Goal: Transaction & Acquisition: Purchase product/service

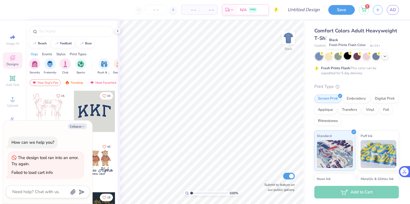
click at [349, 57] on div at bounding box center [347, 55] width 7 height 7
click at [78, 128] on button "Collapse" at bounding box center [77, 126] width 19 height 6
type textarea "x"
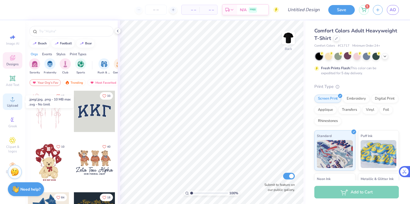
click at [9, 107] on span "Upload" at bounding box center [12, 105] width 11 height 4
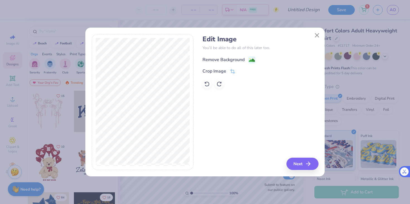
click at [212, 60] on div "Remove Background" at bounding box center [224, 59] width 42 height 7
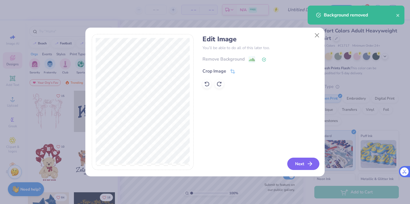
click at [307, 165] on icon "button" at bounding box center [310, 164] width 7 height 7
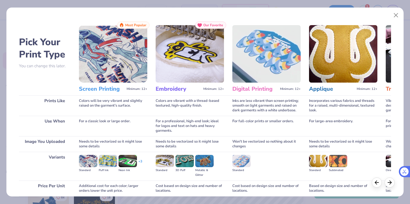
scroll to position [46, 0]
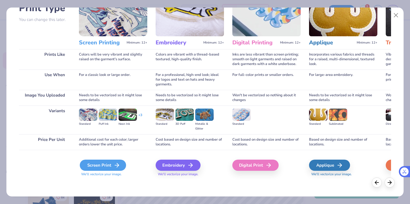
click at [109, 166] on div "Screen Print" at bounding box center [103, 165] width 46 height 11
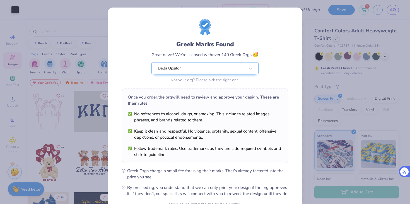
scroll to position [57, 0]
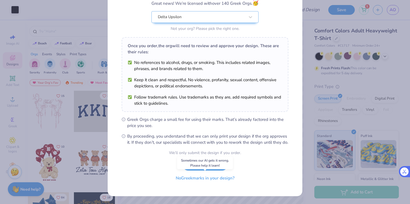
click at [214, 180] on button "No Greek marks in your design?" at bounding box center [205, 178] width 68 height 11
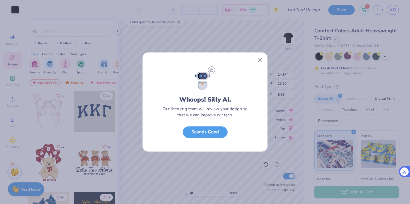
scroll to position [0, 0]
click at [261, 58] on button "Close" at bounding box center [260, 60] width 11 height 11
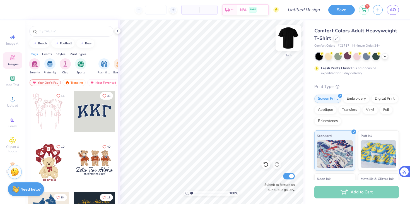
click at [292, 42] on img at bounding box center [289, 38] width 22 height 22
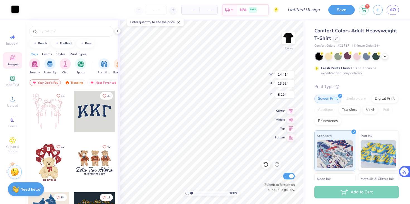
click at [15, 10] on div at bounding box center [15, 9] width 8 height 8
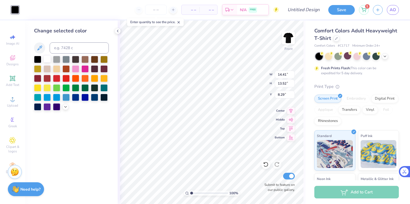
click at [46, 59] on div at bounding box center [47, 58] width 7 height 7
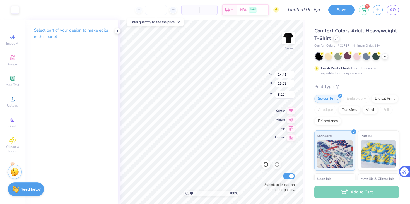
type input "3.00"
type input "12.49"
type input "11.72"
type input "4.27"
type input "3.00"
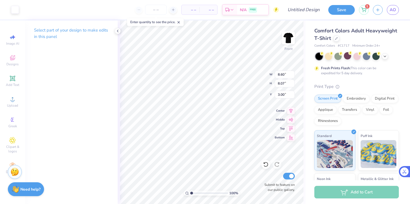
type input "8.60"
type input "8.07"
click at [17, 102] on div "Upload" at bounding box center [13, 102] width 20 height 16
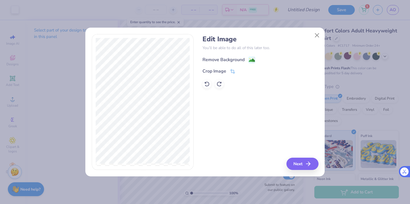
click at [232, 62] on div "Remove Background" at bounding box center [224, 59] width 42 height 7
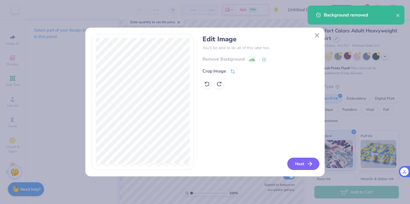
click at [296, 167] on button "Next" at bounding box center [304, 164] width 32 height 12
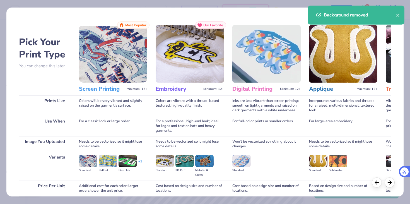
scroll to position [46, 0]
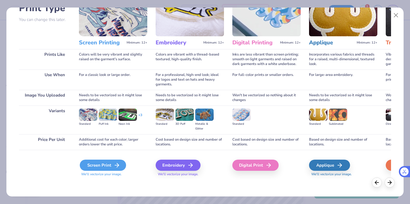
click at [106, 167] on div "Screen Print" at bounding box center [103, 165] width 46 height 11
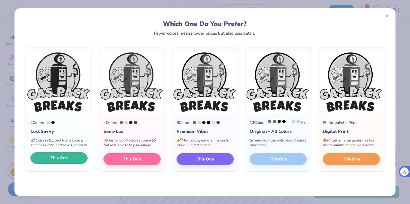
click at [68, 164] on button "This One" at bounding box center [58, 158] width 57 height 12
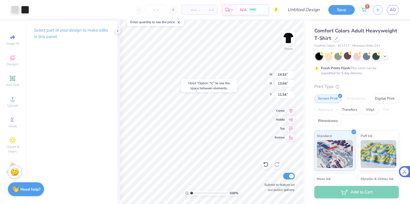
type input "11.54"
click at [15, 11] on div at bounding box center [15, 9] width 8 height 8
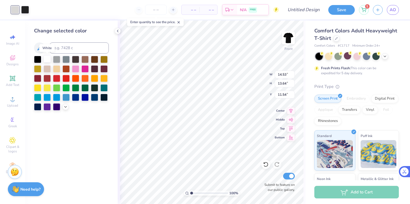
click at [49, 59] on div at bounding box center [47, 58] width 7 height 7
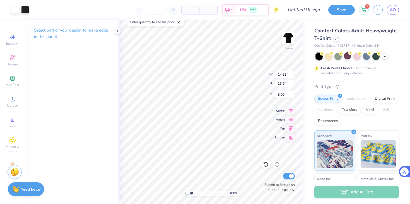
type input "3.00"
type input "1.84"
type input "2.19"
type input "14.17"
click at [18, 10] on div at bounding box center [15, 9] width 8 height 8
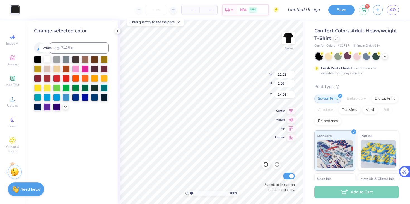
click at [46, 58] on div at bounding box center [47, 58] width 7 height 7
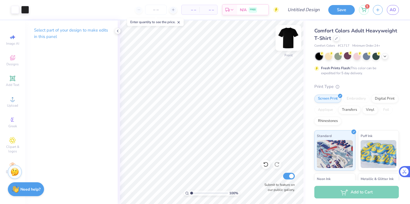
click at [293, 38] on img at bounding box center [289, 38] width 22 height 22
click at [293, 38] on img at bounding box center [288, 37] width 11 height 11
click at [291, 39] on img at bounding box center [289, 38] width 22 height 22
click at [118, 29] on icon at bounding box center [118, 31] width 4 height 4
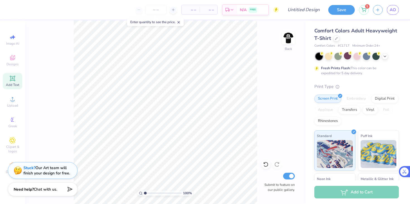
click at [14, 80] on icon at bounding box center [12, 78] width 5 height 5
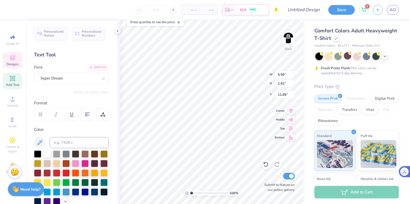
click at [11, 59] on icon at bounding box center [12, 59] width 4 height 4
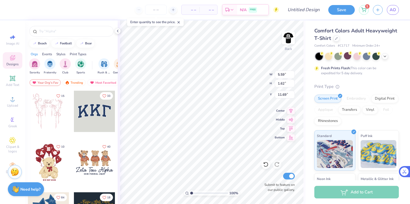
scroll to position [10, 0]
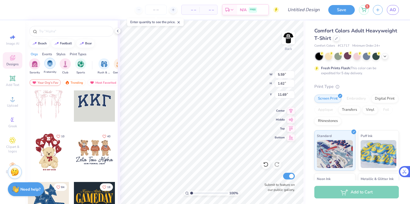
click at [46, 68] on div "filter for Fraternity" at bounding box center [49, 63] width 11 height 11
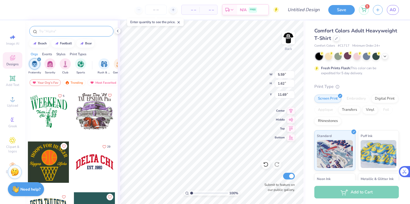
click at [52, 28] on input "text" at bounding box center [74, 31] width 71 height 6
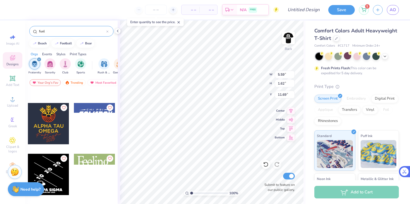
scroll to position [69, 0]
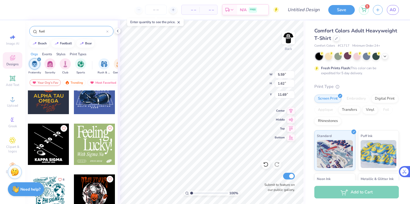
drag, startPoint x: 59, startPoint y: 30, endPoint x: 0, endPoint y: 27, distance: 59.6
click at [0, 27] on div "– – Per Item – – Total Est. Delivery N/A FREE Design Title Save 1 AO Image AI D…" at bounding box center [205, 102] width 410 height 204
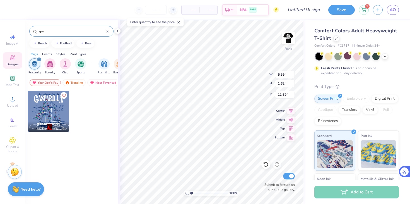
click at [47, 30] on input "gas" at bounding box center [73, 31] width 68 height 6
type input "g"
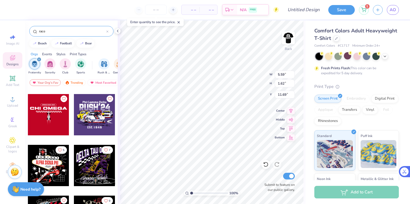
scroll to position [556, 0]
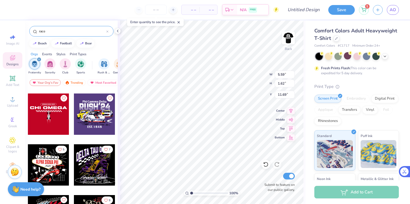
type input "race"
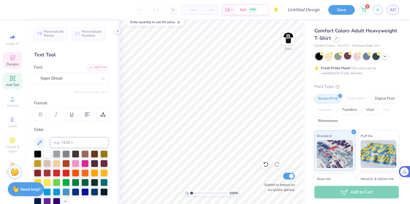
click at [12, 62] on span "Designs" at bounding box center [12, 64] width 12 height 4
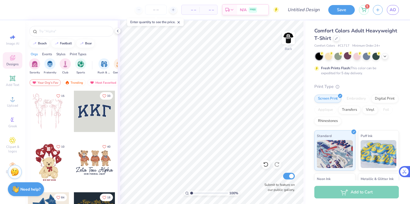
scroll to position [39, 0]
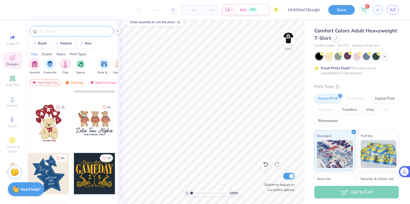
click at [51, 30] on input "text" at bounding box center [74, 31] width 71 height 6
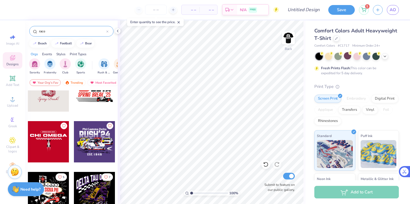
scroll to position [529, 0]
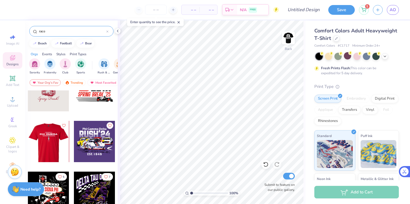
type input "race"
click at [49, 144] on div at bounding box center [48, 141] width 41 height 41
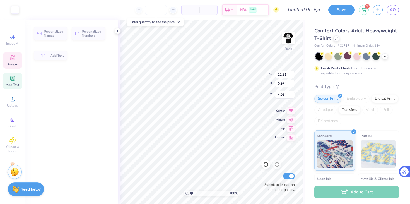
type input "0.97"
type input "4.03"
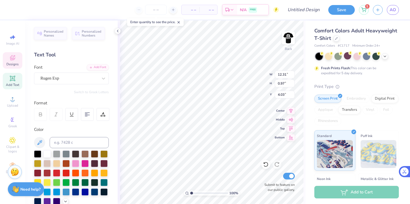
scroll to position [0, 1]
type textarea "Fuel The hobby"
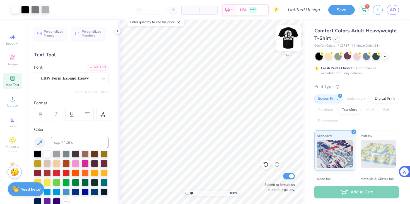
click at [290, 37] on img at bounding box center [289, 38] width 22 height 22
click at [290, 39] on img at bounding box center [289, 38] width 22 height 22
click at [8, 98] on div "Upload" at bounding box center [13, 102] width 20 height 16
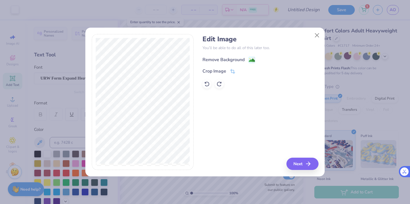
click at [220, 59] on div "Remove Background" at bounding box center [224, 59] width 42 height 7
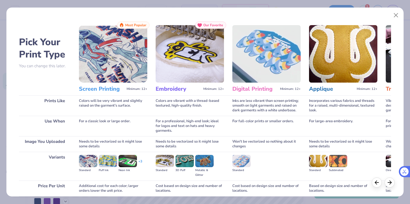
scroll to position [46, 0]
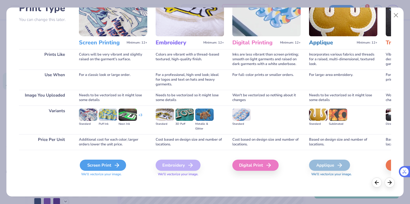
click at [114, 163] on icon at bounding box center [117, 165] width 7 height 7
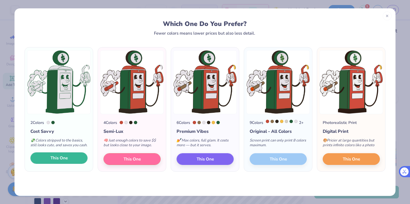
click at [57, 161] on span "This One" at bounding box center [59, 158] width 17 height 6
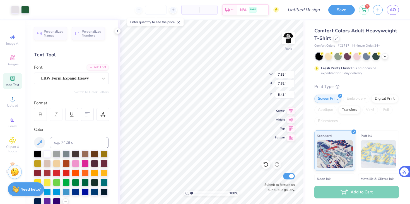
type input "7.83"
type input "7.82"
type input "5.63"
click at [289, 38] on img at bounding box center [289, 38] width 22 height 22
click at [289, 38] on img at bounding box center [288, 37] width 11 height 11
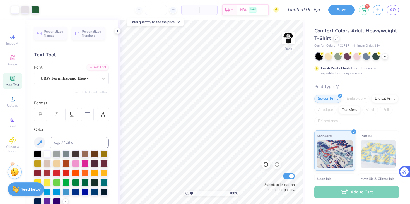
click at [289, 38] on img at bounding box center [288, 37] width 11 height 11
click at [31, 10] on div at bounding box center [35, 9] width 8 height 8
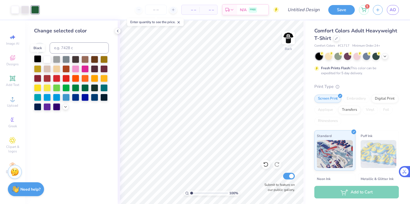
click at [36, 59] on div at bounding box center [37, 58] width 7 height 7
click at [287, 42] on img at bounding box center [289, 38] width 22 height 22
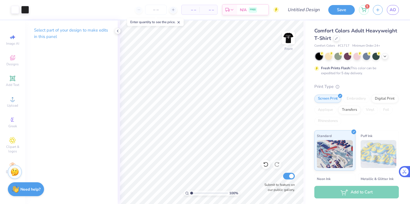
click at [287, 42] on img at bounding box center [288, 37] width 11 height 11
click at [290, 39] on img at bounding box center [289, 38] width 22 height 22
click at [290, 39] on img at bounding box center [288, 37] width 11 height 11
click at [118, 27] on div "100 % Back Submit to feature on our public gallery." at bounding box center [212, 112] width 188 height 184
click at [265, 165] on icon at bounding box center [266, 165] width 6 height 6
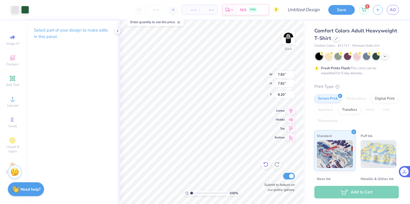
type input "8.20"
type input "4.69"
type input "4.68"
type input "5.92"
type input "2.37"
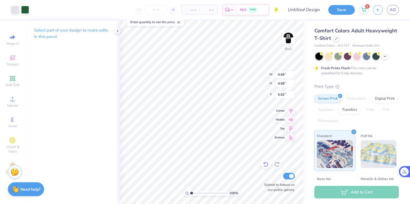
type input "2.36"
type input "8.48"
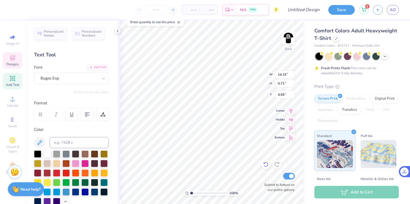
type input "4.65"
click at [82, 81] on div "Rugen Exp" at bounding box center [69, 78] width 59 height 9
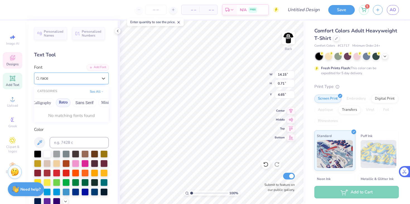
scroll to position [0, 97]
click at [67, 103] on button "Retro" at bounding box center [62, 102] width 15 height 9
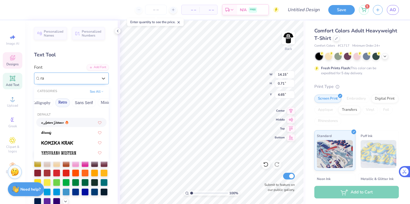
type input "r"
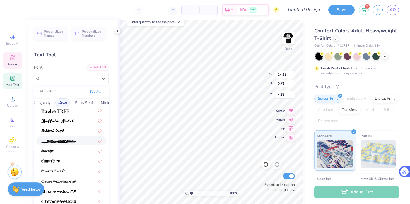
scroll to position [144, 0]
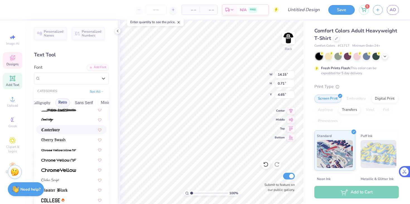
click at [57, 133] on div at bounding box center [71, 129] width 70 height 9
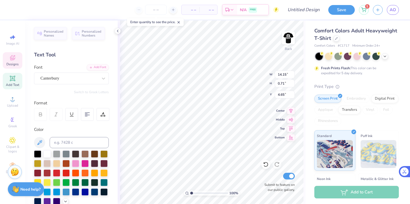
type input "6.46"
type input "0.93"
type input "4.54"
click at [288, 34] on img at bounding box center [289, 38] width 22 height 22
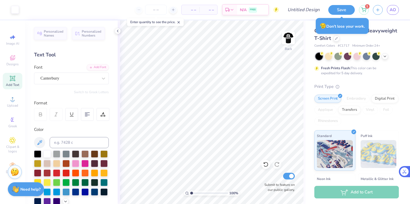
click at [288, 34] on img at bounding box center [288, 37] width 11 height 11
click at [288, 38] on img at bounding box center [289, 38] width 22 height 22
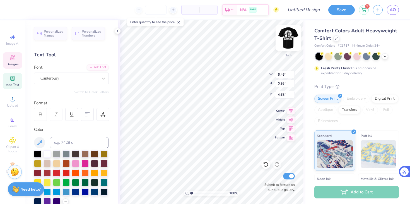
type input "4.68"
click at [82, 81] on div "Canterbury" at bounding box center [69, 78] width 59 height 9
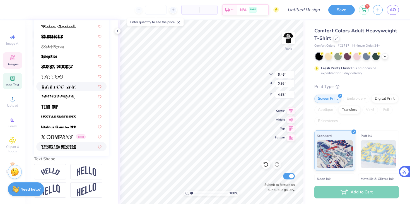
scroll to position [120, 0]
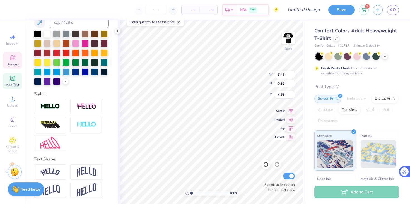
type input "4.55"
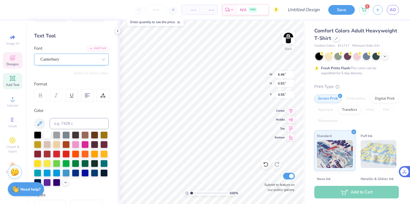
click at [70, 59] on div "Canterbury" at bounding box center [69, 59] width 59 height 9
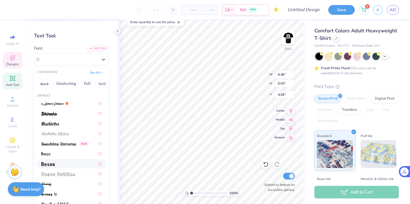
click at [63, 165] on div at bounding box center [71, 164] width 60 height 6
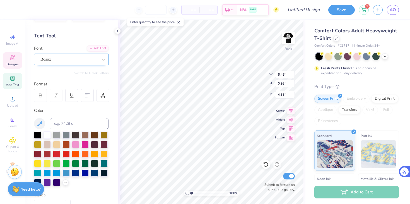
click at [65, 61] on div "Bosox" at bounding box center [69, 59] width 59 height 9
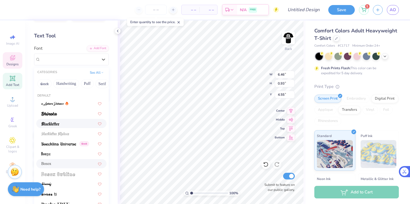
scroll to position [0, 0]
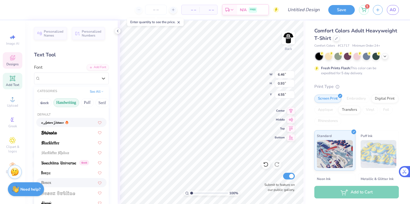
click at [70, 102] on button "Handwriting" at bounding box center [66, 102] width 26 height 9
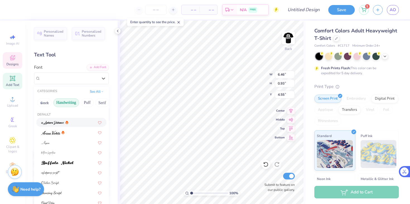
click at [70, 102] on button "Handwriting" at bounding box center [66, 102] width 26 height 9
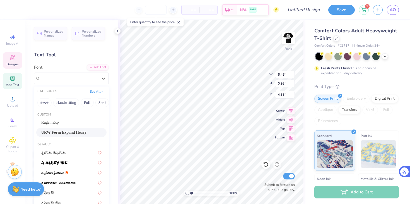
scroll to position [91, 0]
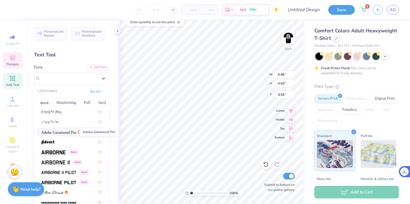
click at [67, 133] on img at bounding box center [58, 132] width 35 height 4
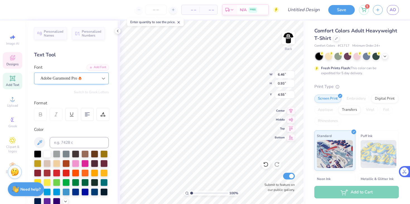
scroll to position [5, 0]
type textarea "F U E L T H E H O B B Y"
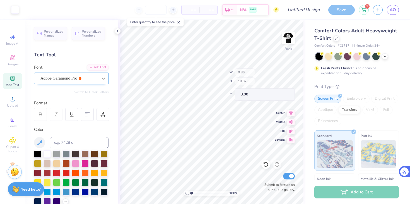
type input "3.00"
click at [87, 78] on div "Adobe Garamond Pro" at bounding box center [69, 78] width 59 height 9
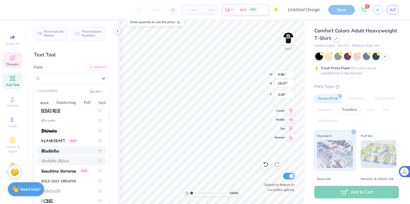
scroll to position [311, 0]
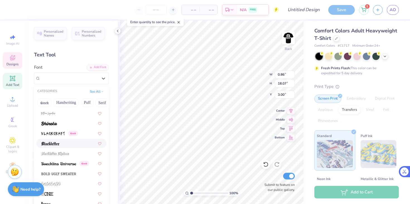
click at [58, 145] on img at bounding box center [50, 144] width 18 height 4
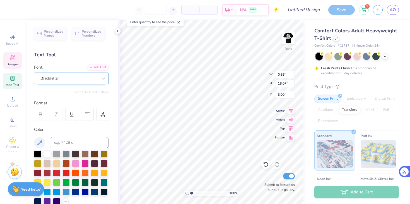
type input "0.77"
type input "18.32"
type input "2.88"
click at [87, 81] on div "Blackletter" at bounding box center [69, 78] width 59 height 9
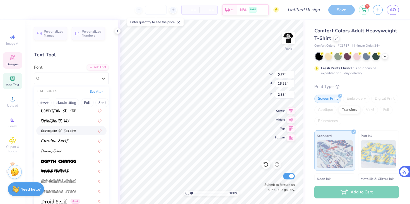
scroll to position [933, 0]
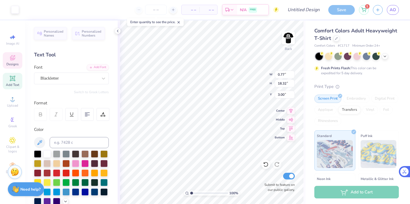
type input "3.00"
click at [86, 78] on div "Blackletter" at bounding box center [69, 78] width 59 height 9
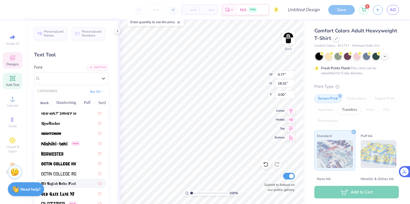
scroll to position [2199, 0]
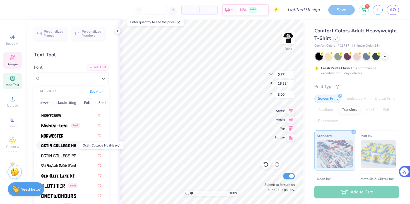
click at [61, 147] on img at bounding box center [58, 146] width 35 height 4
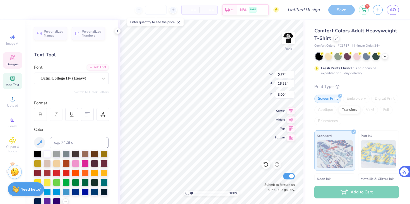
type input "0.59"
type input "18.11"
type input "3.11"
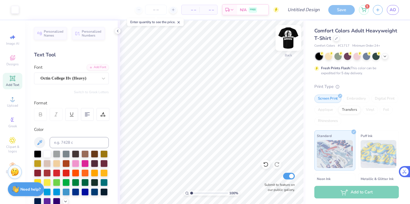
click at [286, 41] on img at bounding box center [289, 38] width 22 height 22
click at [286, 41] on img at bounding box center [288, 37] width 11 height 11
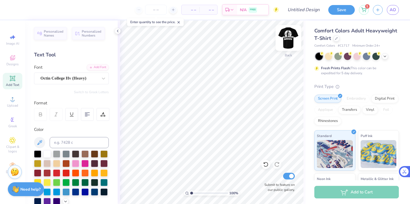
click at [292, 39] on img at bounding box center [289, 38] width 22 height 22
click at [226, 195] on div "100 %" at bounding box center [212, 112] width 184 height 184
type input "1.96"
type input "9.95"
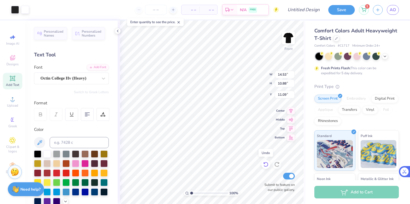
click at [268, 166] on icon at bounding box center [266, 165] width 6 height 6
type input "10.99"
click at [265, 165] on icon at bounding box center [266, 165] width 6 height 6
type input "10.99"
type input "3.23"
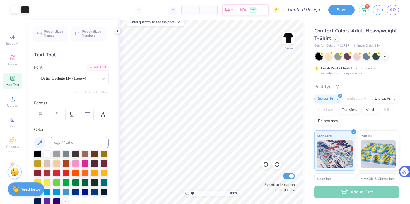
type textarea "x"
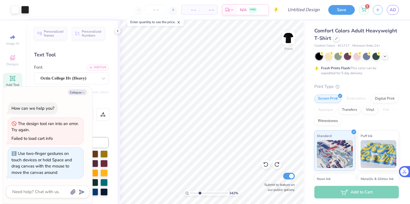
type input "3.42"
type textarea "x"
type input "3.38"
drag, startPoint x: 192, startPoint y: 193, endPoint x: 200, endPoint y: 194, distance: 8.4
click at [200, 194] on input "range" at bounding box center [209, 193] width 38 height 5
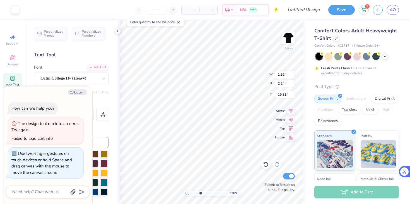
type textarea "x"
type input "19.52"
type textarea "x"
type input "14.53"
type input "10.88"
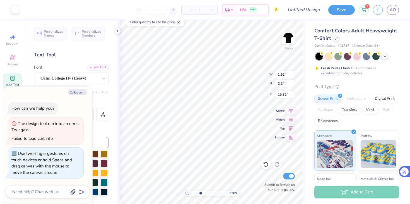
type input "10.99"
click at [76, 92] on button "Collapse" at bounding box center [77, 92] width 19 height 6
type textarea "x"
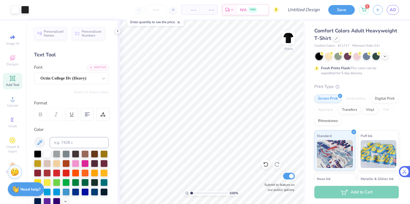
drag, startPoint x: 201, startPoint y: 194, endPoint x: 177, endPoint y: 193, distance: 23.5
type input "1"
click at [190, 193] on input "range" at bounding box center [209, 193] width 38 height 5
click at [266, 166] on icon at bounding box center [266, 164] width 5 height 5
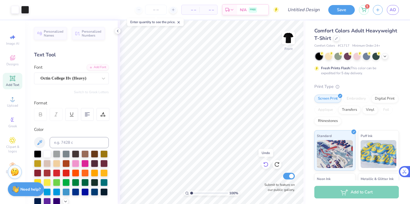
click at [266, 166] on icon at bounding box center [266, 164] width 5 height 5
click at [286, 42] on img at bounding box center [289, 38] width 22 height 22
click at [80, 80] on div "Octin College Hv (Heavy)" at bounding box center [69, 78] width 59 height 9
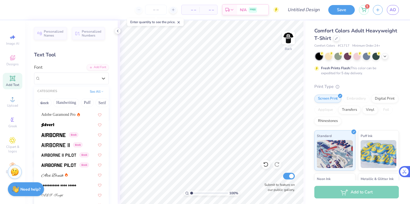
scroll to position [111, 0]
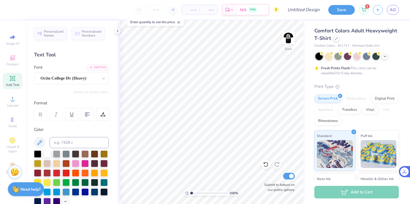
click at [11, 79] on icon at bounding box center [12, 78] width 4 height 4
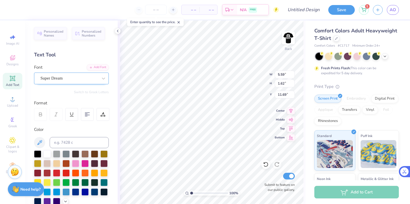
click at [89, 82] on div at bounding box center [69, 79] width 58 height 8
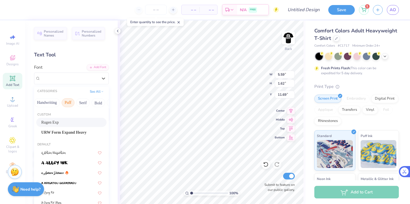
scroll to position [0, 29]
click at [45, 105] on button "Handwriting" at bounding box center [38, 102] width 26 height 9
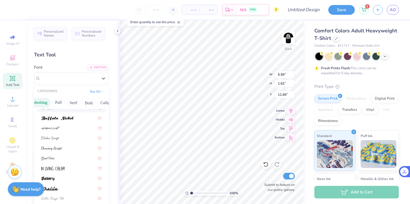
scroll to position [46, 0]
click at [75, 175] on div at bounding box center [71, 178] width 60 height 6
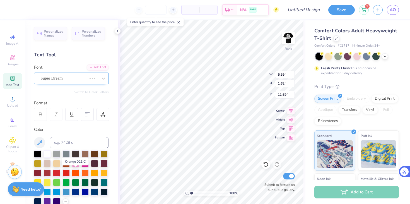
click at [73, 84] on div "Super Dream" at bounding box center [71, 79] width 75 height 12
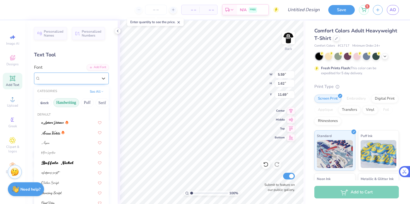
type input "5.34"
type input "1.98"
type input "11.51"
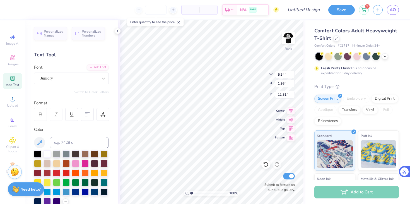
scroll to position [0, 1]
type textarea "Fuel The Hobby"
type input "4.23"
click at [70, 78] on div "Juniory" at bounding box center [69, 78] width 59 height 9
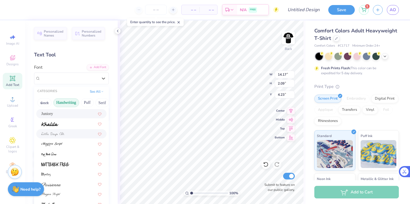
scroll to position [127, 0]
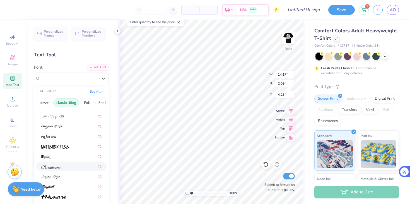
click at [70, 168] on div at bounding box center [71, 167] width 60 height 6
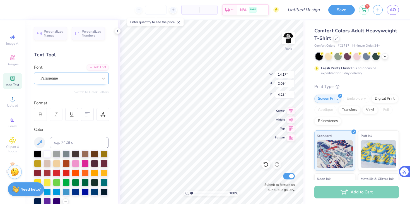
type input "2.57"
type input "3.99"
click at [72, 83] on div "Parisienne" at bounding box center [71, 79] width 75 height 12
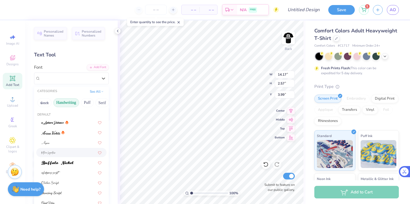
click at [60, 152] on div at bounding box center [71, 153] width 60 height 6
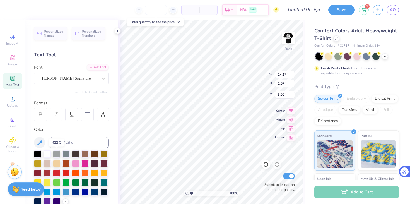
type input "3.73"
type input "3.41"
click at [56, 82] on div "Bettina Signature" at bounding box center [69, 78] width 59 height 9
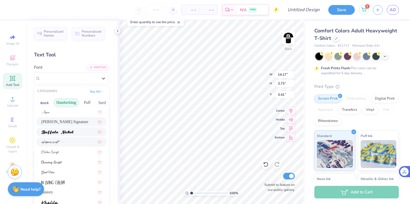
scroll to position [25, 0]
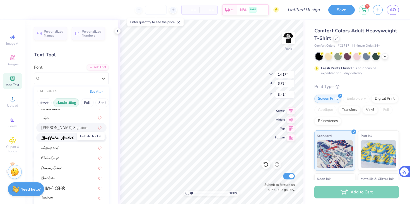
click at [61, 138] on img at bounding box center [57, 138] width 32 height 4
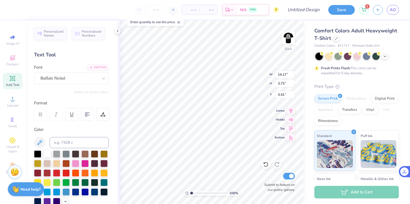
type input "9.84"
type input "1.12"
type input "4.72"
click at [57, 83] on div "Buffalo Nickel" at bounding box center [71, 79] width 75 height 12
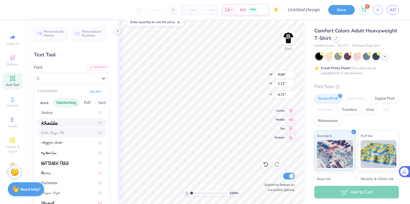
scroll to position [118, 0]
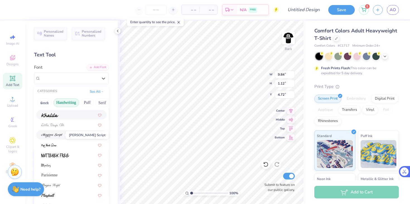
click at [55, 136] on img at bounding box center [51, 135] width 21 height 4
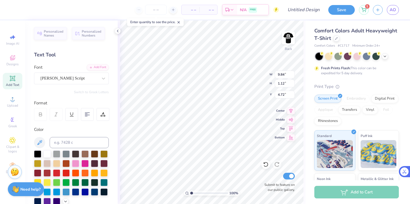
type input "13.87"
type input "2.17"
type input "4.19"
click at [62, 82] on div at bounding box center [69, 79] width 58 height 8
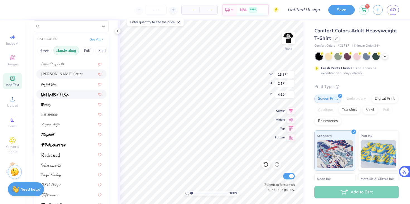
scroll to position [101, 0]
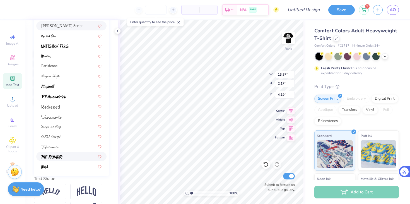
click at [61, 158] on img at bounding box center [51, 157] width 21 height 4
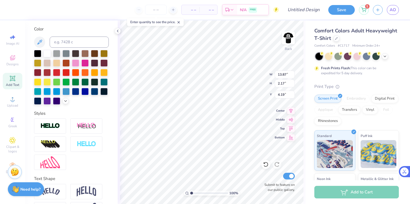
type input "10.38"
type input "1.47"
type input "4.54"
type input "8.83"
type input "1.25"
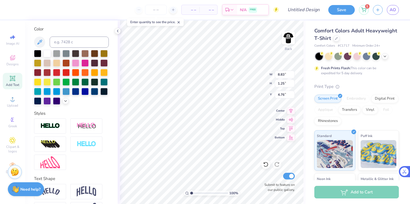
type input "4.73"
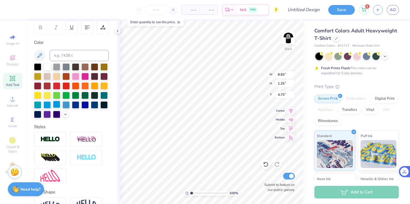
scroll to position [120, 0]
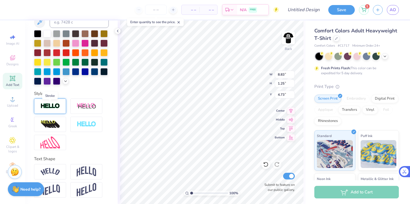
click at [54, 108] on img at bounding box center [50, 106] width 20 height 6
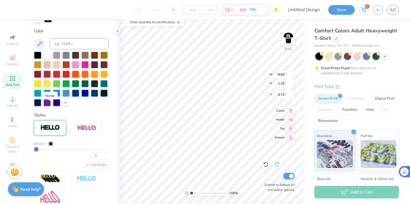
type input "8.85"
type input "1.26"
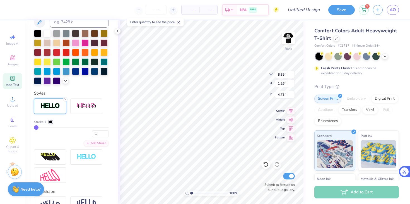
type input "3"
type input "85"
type input "93"
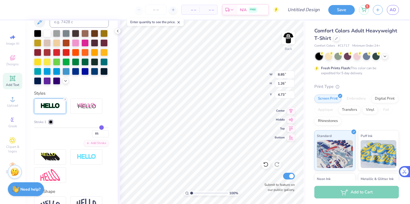
type input "93"
type input "97"
type input "98"
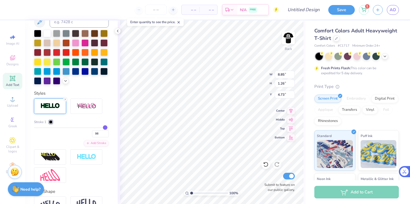
type input "10.43"
type input "2.84"
type input "3.94"
type input "91"
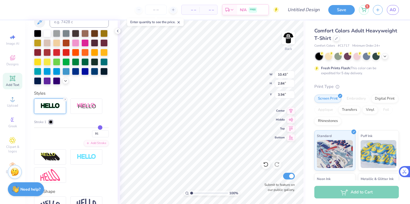
type input "84"
type input "76"
type input "71"
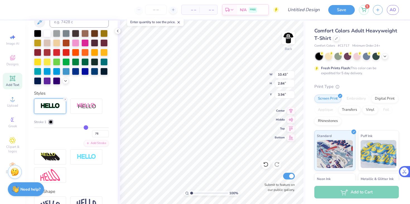
type input "71"
type input "66"
type input "64"
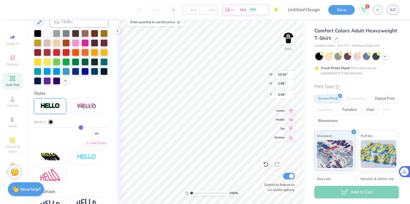
type input "62"
type input "43"
drag, startPoint x: 105, startPoint y: 128, endPoint x: 66, endPoint y: 125, distance: 39.8
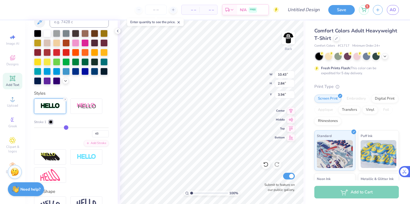
type input "43"
click at [66, 127] on input "range" at bounding box center [71, 127] width 75 height 1
type input "9.53"
type input "1.95"
type input "4.38"
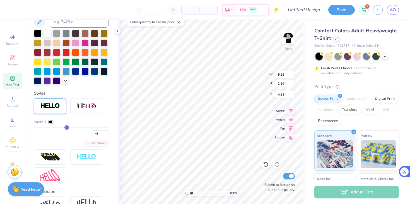
type input "42"
type input "44"
type input "35"
type input "31"
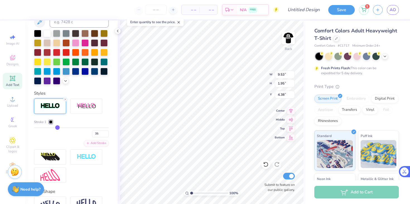
type input "31"
type input "11"
type input "1"
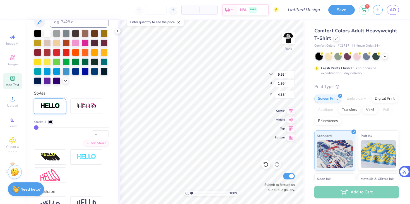
type input "1"
drag, startPoint x: 67, startPoint y: 128, endPoint x: 24, endPoint y: 126, distance: 43.3
click at [25, 126] on div "– – Per Item – – Total Est. Delivery N/A FREE Design Title Save 1 AO Image AI D…" at bounding box center [205, 102] width 410 height 204
type input "8.85"
type input "1.26"
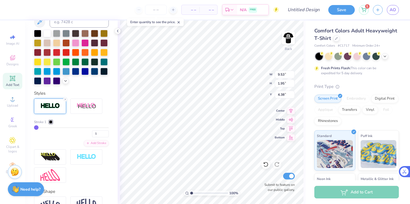
type input "4.73"
type input "4"
type input "5"
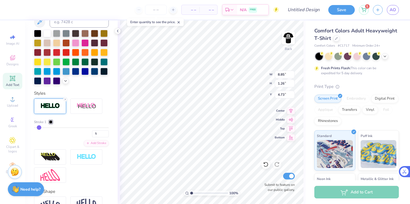
type input "7"
type input "10"
drag, startPoint x: 37, startPoint y: 128, endPoint x: 44, endPoint y: 128, distance: 6.1
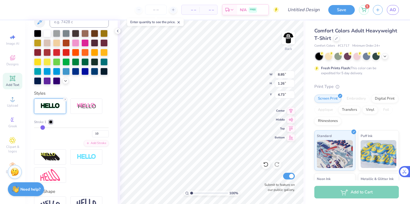
type input "12"
click at [44, 128] on input "range" at bounding box center [71, 127] width 75 height 1
type input "12"
type input "9.03"
type input "1.44"
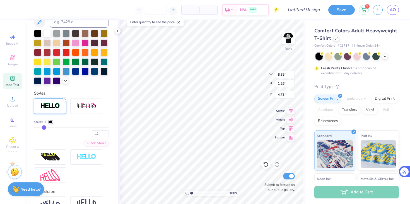
type input "4.64"
type input "12"
type input "13"
type input "11"
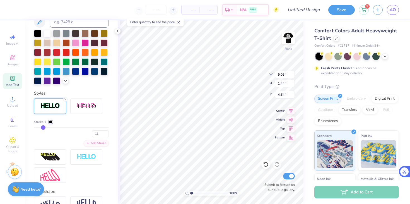
type input "8"
type input "1"
drag, startPoint x: 45, startPoint y: 128, endPoint x: 21, endPoint y: 121, distance: 24.2
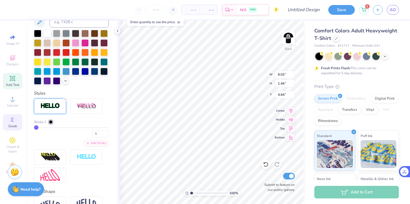
type input "1"
click at [34, 127] on input "range" at bounding box center [71, 127] width 75 height 1
click at [66, 100] on icon at bounding box center [65, 99] width 3 height 3
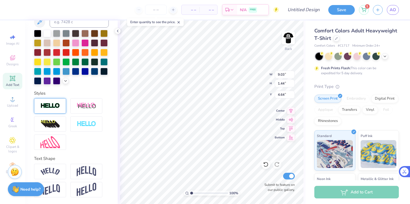
type input "8.83"
type input "1.25"
type input "4.73"
click at [86, 123] on img at bounding box center [87, 124] width 20 height 6
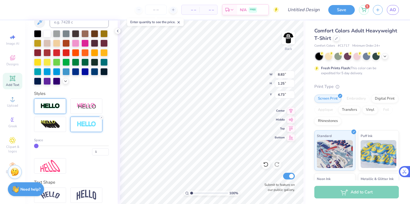
type input "8.85"
type input "1.26"
type input "2"
type input "3"
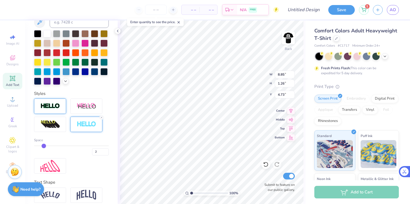
type input "3"
drag, startPoint x: 37, startPoint y: 146, endPoint x: 44, endPoint y: 148, distance: 7.2
type input "3"
click at [44, 146] on input "range" at bounding box center [71, 145] width 75 height 1
type input "8.88"
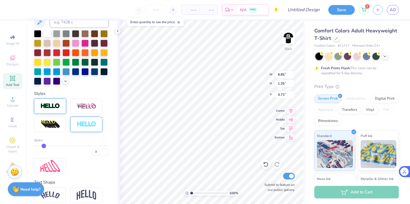
type input "1.30"
type input "4.71"
type input "4"
type input "5"
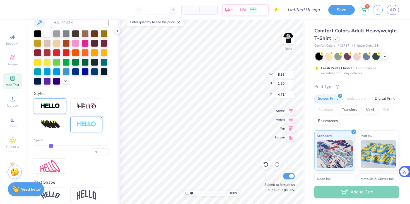
type input "5"
type input "7"
type input "6"
type input "8"
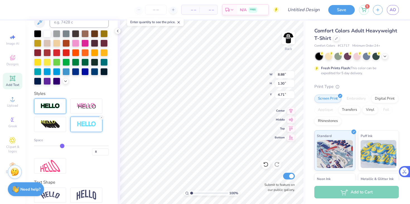
drag, startPoint x: 44, startPoint y: 144, endPoint x: 61, endPoint y: 145, distance: 17.1
type input "8"
click at [61, 145] on input "range" at bounding box center [71, 145] width 75 height 1
type input "8.96"
type input "1.38"
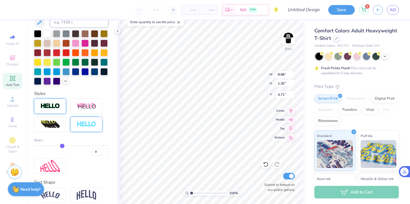
type input "4.67"
type input "7"
type input "5"
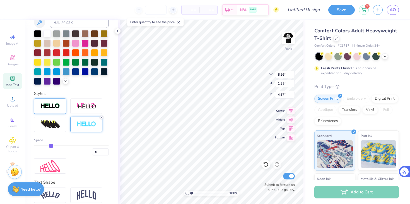
type input "4"
drag, startPoint x: 62, startPoint y: 145, endPoint x: 46, endPoint y: 145, distance: 16.5
type input "4"
click at [46, 145] on input "range" at bounding box center [71, 145] width 75 height 1
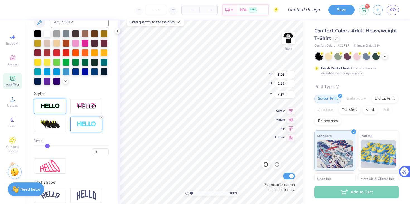
type input "8.90"
type input "1.31"
type input "4.70"
click at [287, 36] on img at bounding box center [289, 38] width 22 height 22
click at [287, 39] on img at bounding box center [288, 37] width 11 height 11
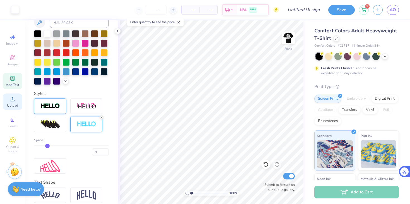
click at [10, 103] on span "Upload" at bounding box center [12, 105] width 11 height 4
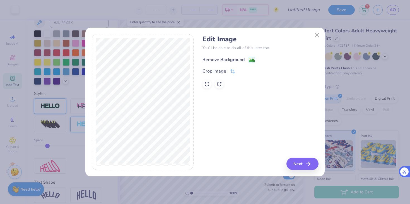
click at [215, 62] on div "Remove Background" at bounding box center [224, 59] width 42 height 7
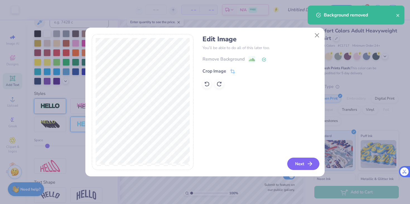
click at [294, 165] on button "Next" at bounding box center [304, 164] width 32 height 12
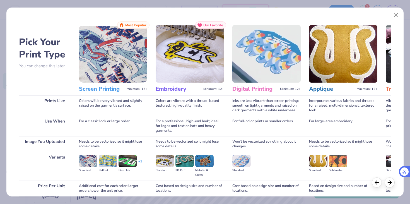
scroll to position [46, 0]
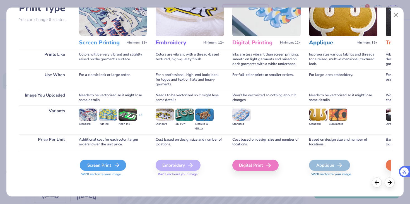
click at [96, 167] on div "Screen Print" at bounding box center [103, 165] width 46 height 11
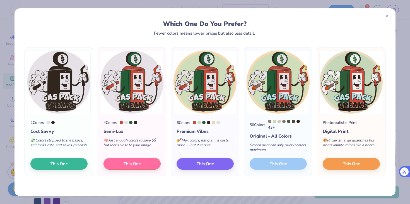
scroll to position [120, 0]
click at [185, 82] on img at bounding box center [205, 82] width 64 height 64
click at [388, 13] on div at bounding box center [387, 15] width 9 height 9
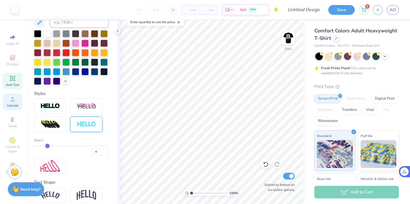
click at [15, 106] on span "Upload" at bounding box center [12, 105] width 11 height 4
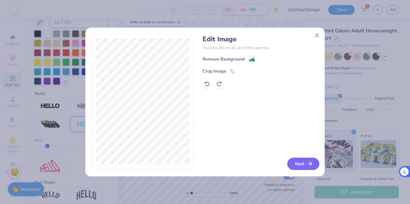
click at [297, 163] on button "Next" at bounding box center [304, 164] width 32 height 12
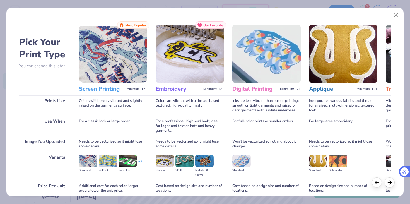
scroll to position [46, 0]
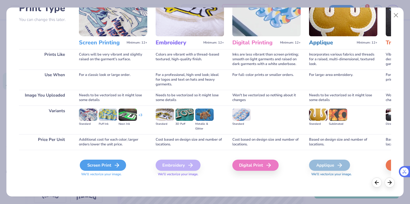
click at [109, 163] on div "Screen Print" at bounding box center [103, 165] width 46 height 11
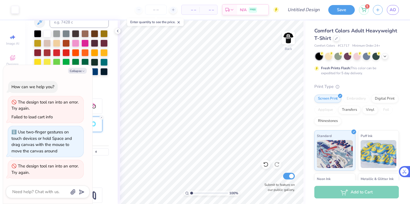
type textarea "x"
